Goal: Find specific page/section: Find specific page/section

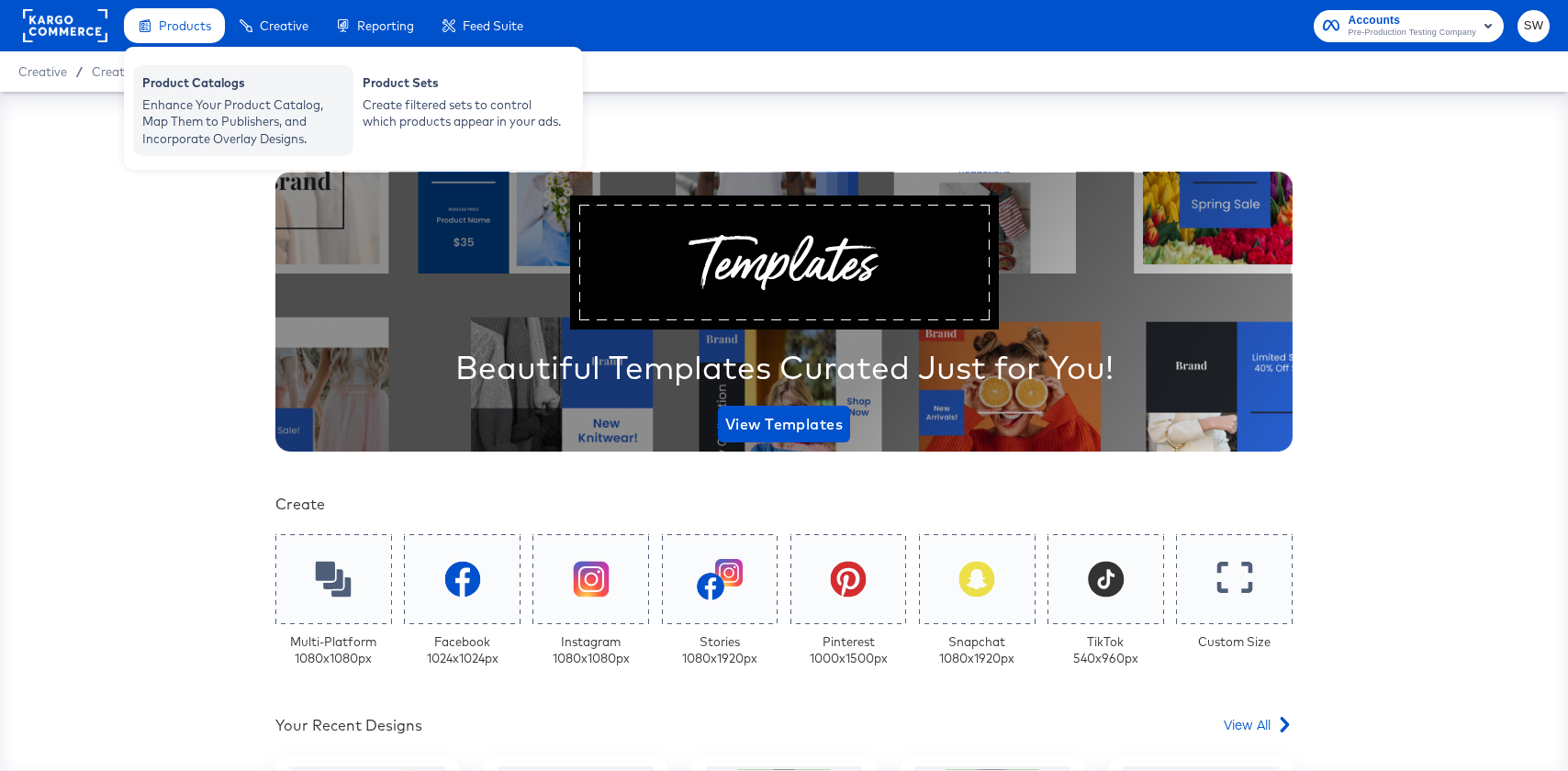
click at [206, 97] on div "Enhance Your Product Catalog, Map Them to Publishers, and Incorporate Overlay D…" at bounding box center [242, 123] width 202 height 52
